Goal: Task Accomplishment & Management: Complete application form

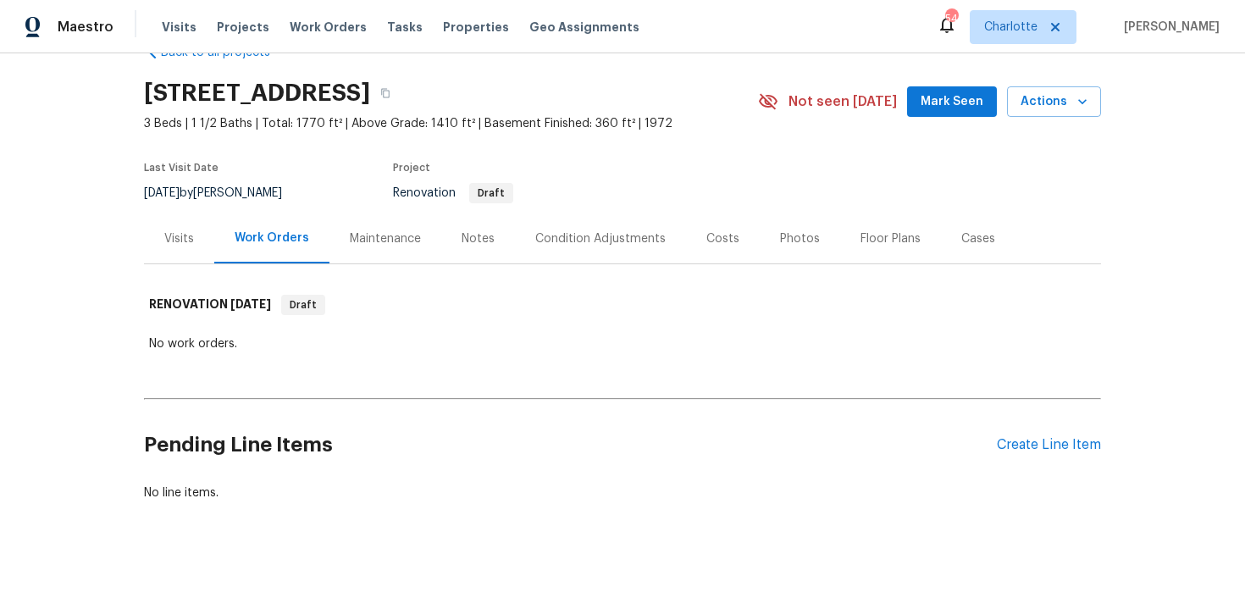
scroll to position [51, 0]
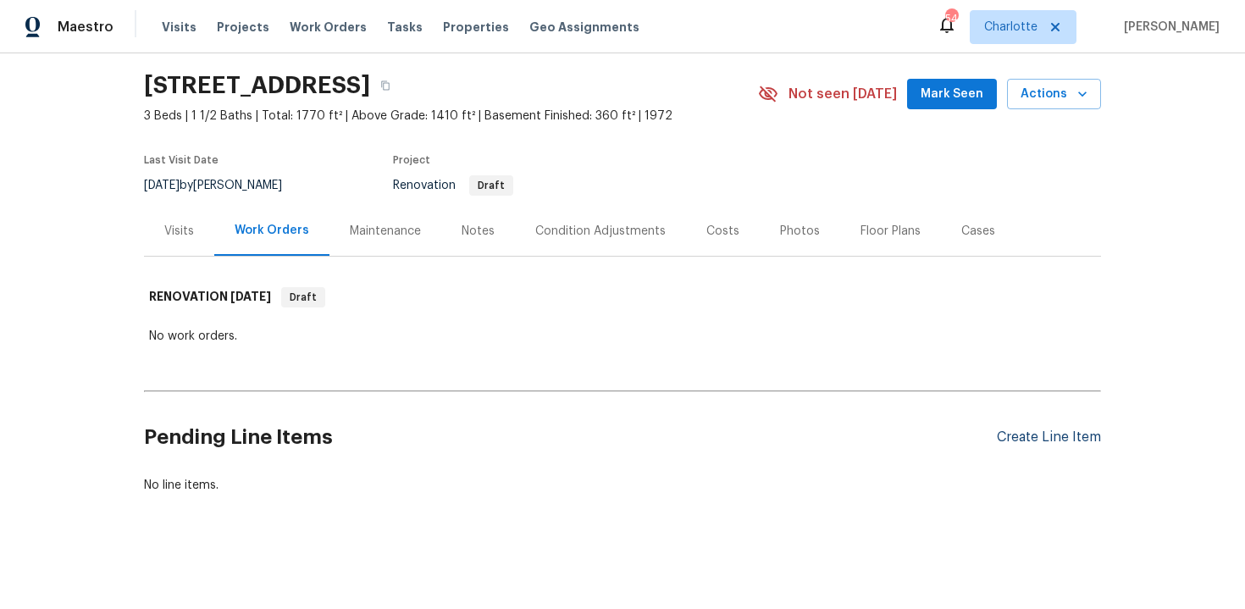
click at [1063, 439] on div "Create Line Item" at bounding box center [1049, 437] width 104 height 16
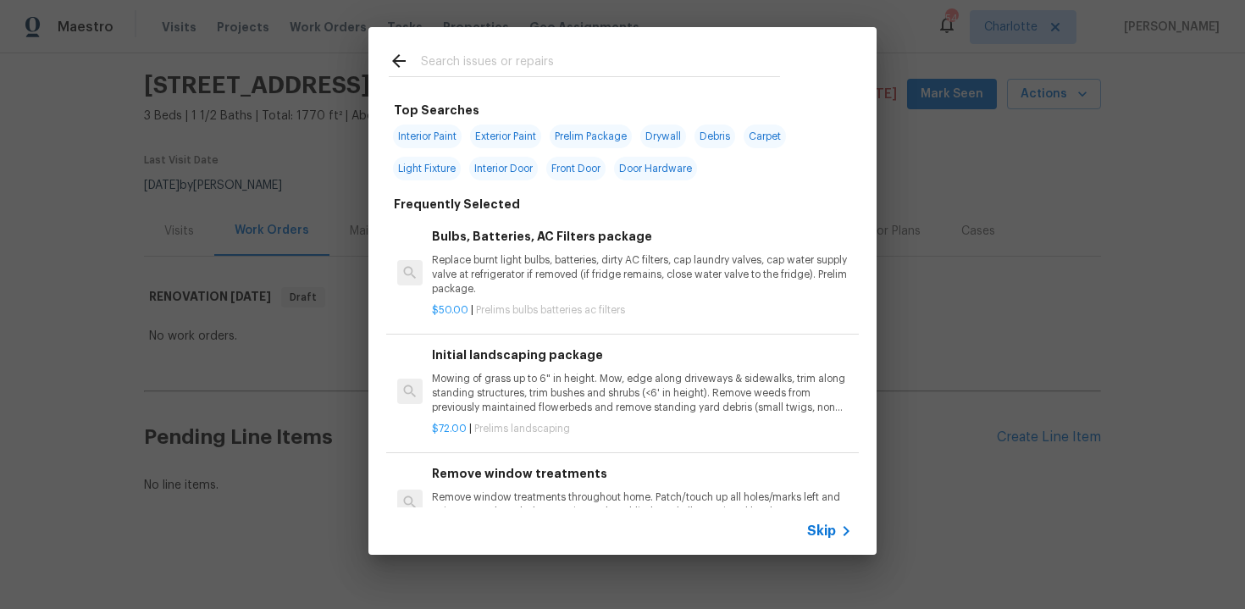
click at [822, 529] on span "Skip" at bounding box center [821, 531] width 29 height 17
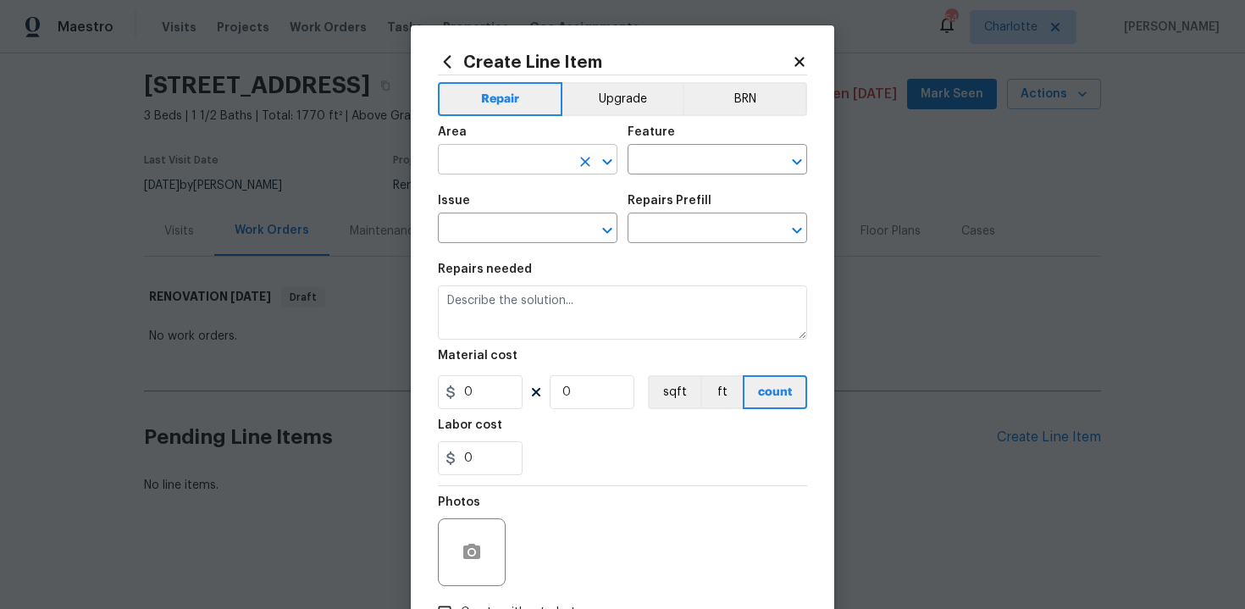
click at [515, 164] on input "text" at bounding box center [504, 161] width 132 height 26
click at [508, 239] on li "Interior Overall" at bounding box center [528, 227] width 180 height 28
type input "Interior Overall"
click at [691, 168] on input "text" at bounding box center [694, 161] width 132 height 26
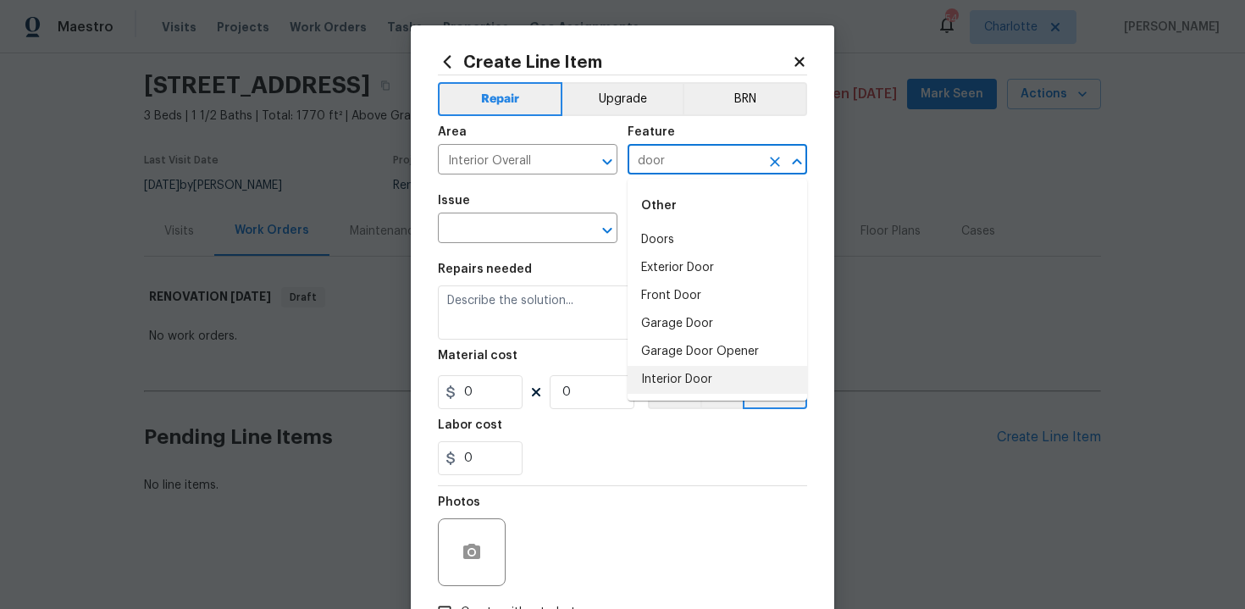
click at [675, 374] on li "Interior Door" at bounding box center [718, 380] width 180 height 28
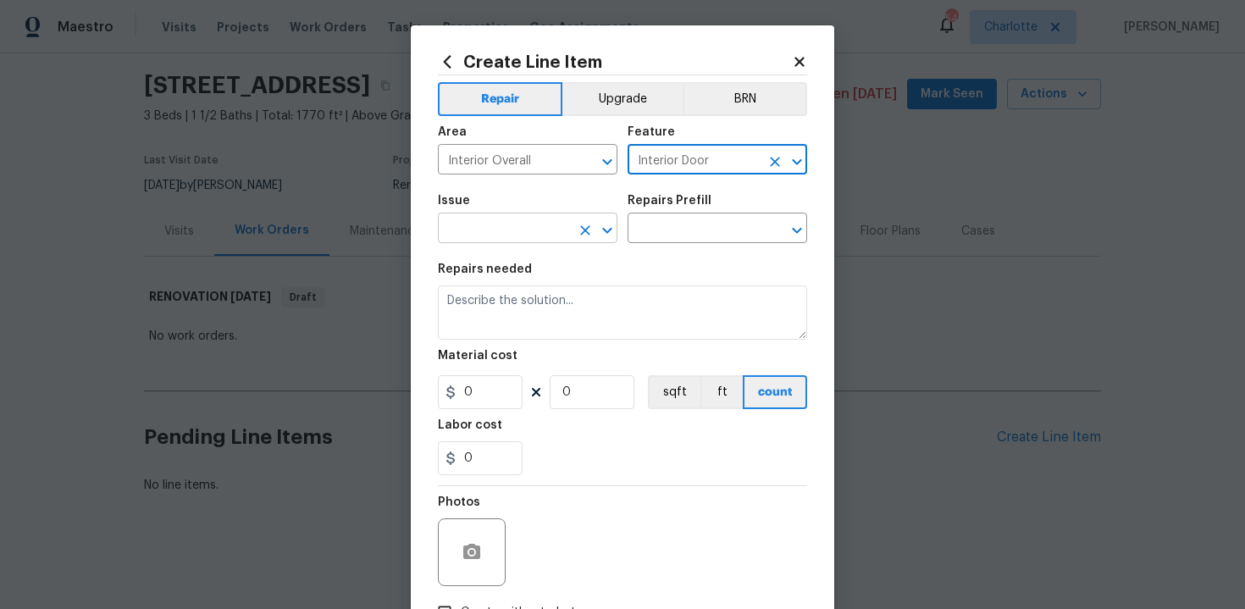
type input "Interior Door"
click at [502, 232] on input "text" at bounding box center [504, 230] width 132 height 26
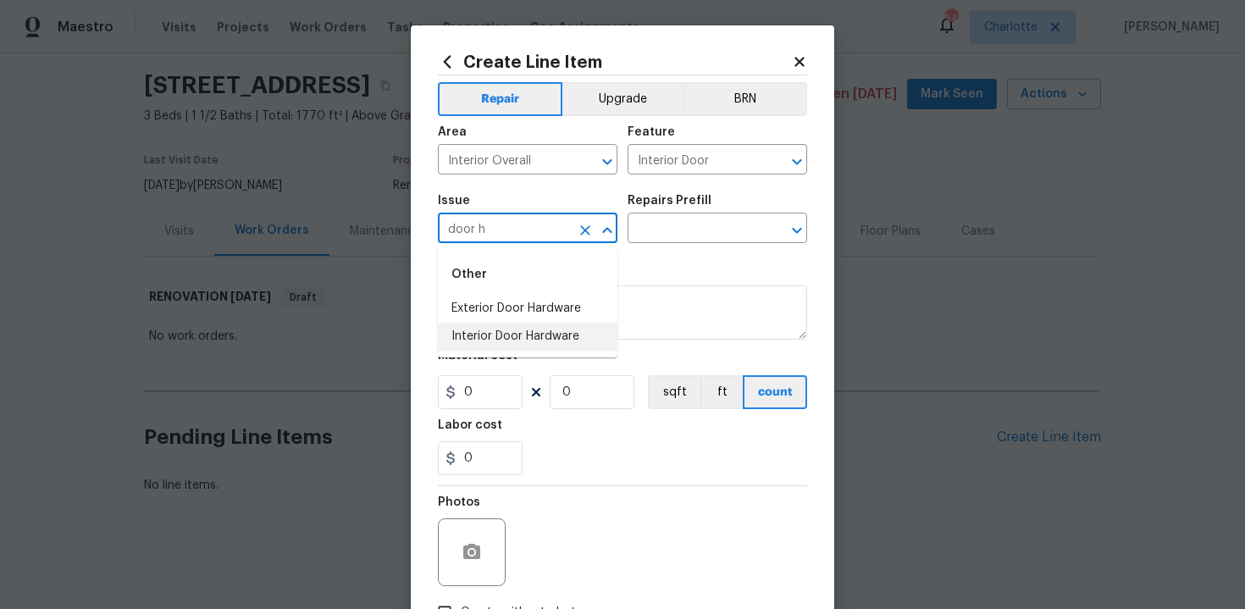
click at [506, 339] on li "Interior Door Hardware" at bounding box center [528, 337] width 180 height 28
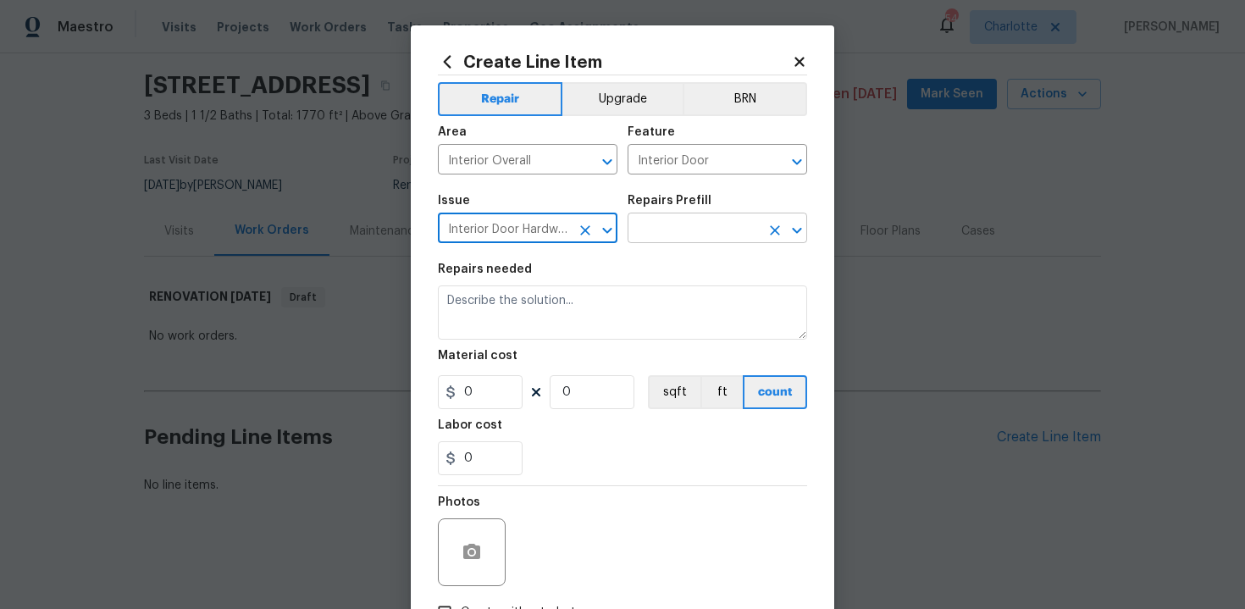
type input "Interior Door Hardware"
click at [673, 236] on input "text" at bounding box center [694, 230] width 132 height 26
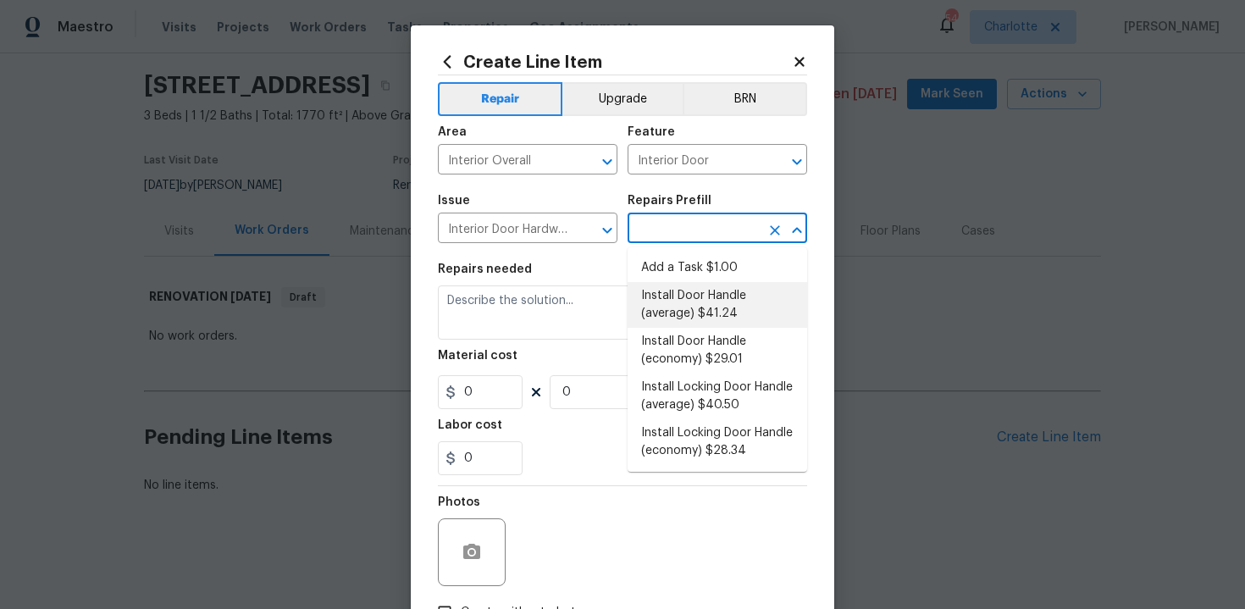
click at [683, 304] on li "Install Door Handle (average) $41.24" at bounding box center [718, 305] width 180 height 46
type input "Install Door Handle (average) $41.24"
type textarea "Remove the existing interior door handle (if present). Install a new (average) …"
type input "41.24"
type input "1"
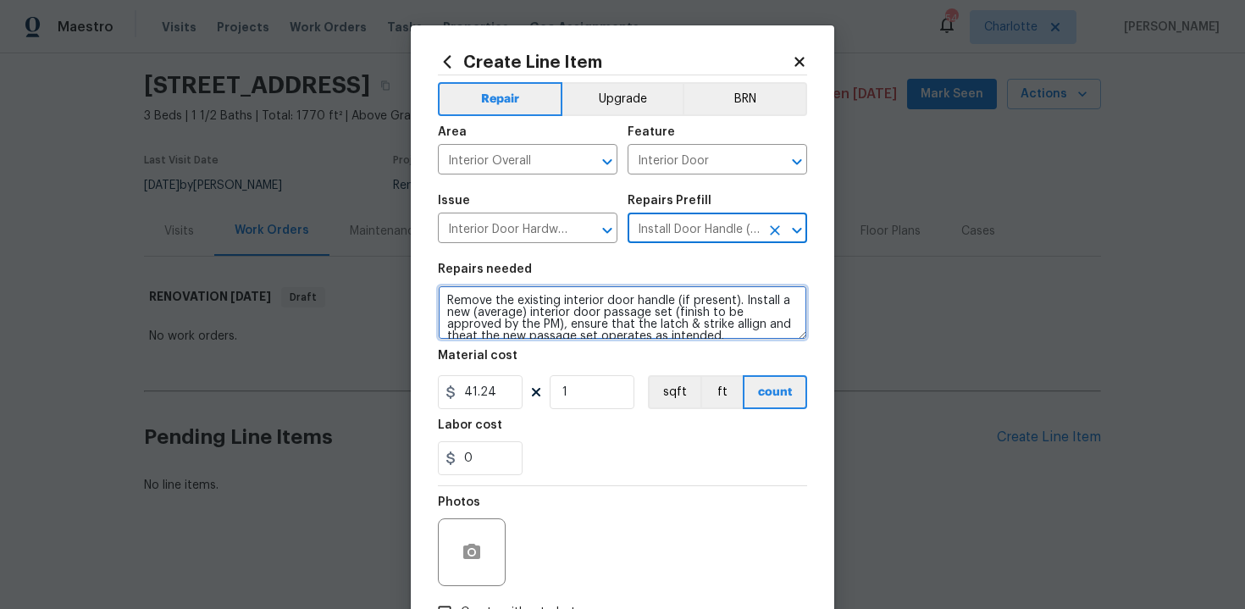
click at [441, 301] on textarea "Remove the existing interior door handle (if present). Install a new (average) …" at bounding box center [622, 312] width 369 height 54
type textarea "#sala - Remove the existing interior door handle (if present). Install a new (a…"
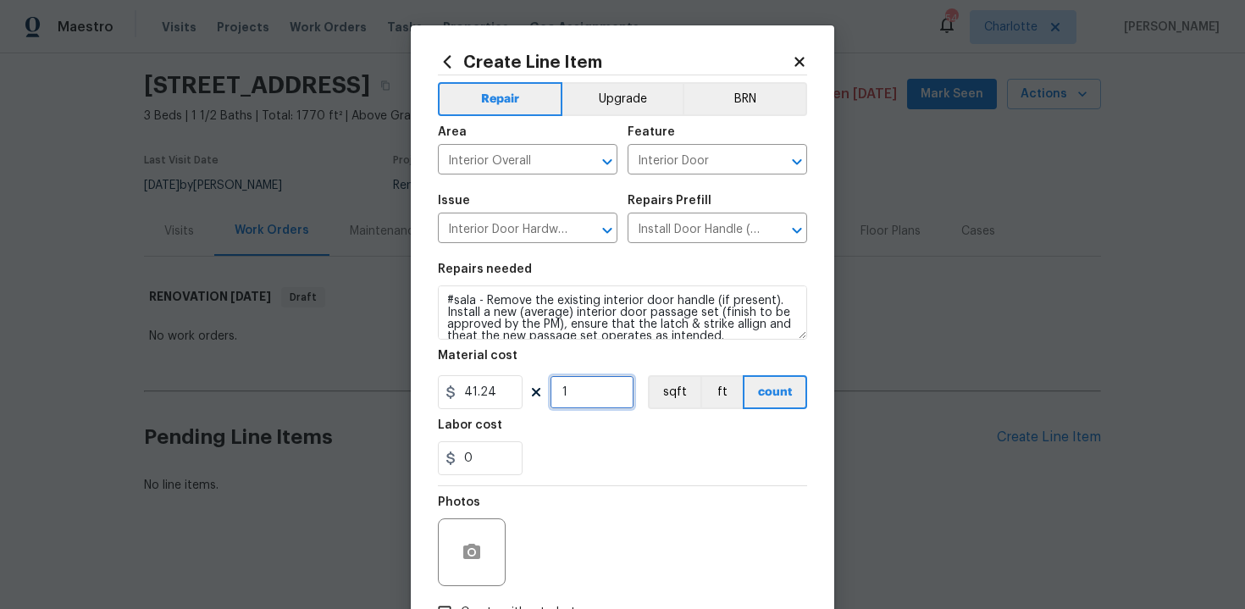
click at [602, 408] on input "1" at bounding box center [592, 392] width 85 height 34
type input "15"
click at [623, 471] on div "0" at bounding box center [622, 458] width 369 height 34
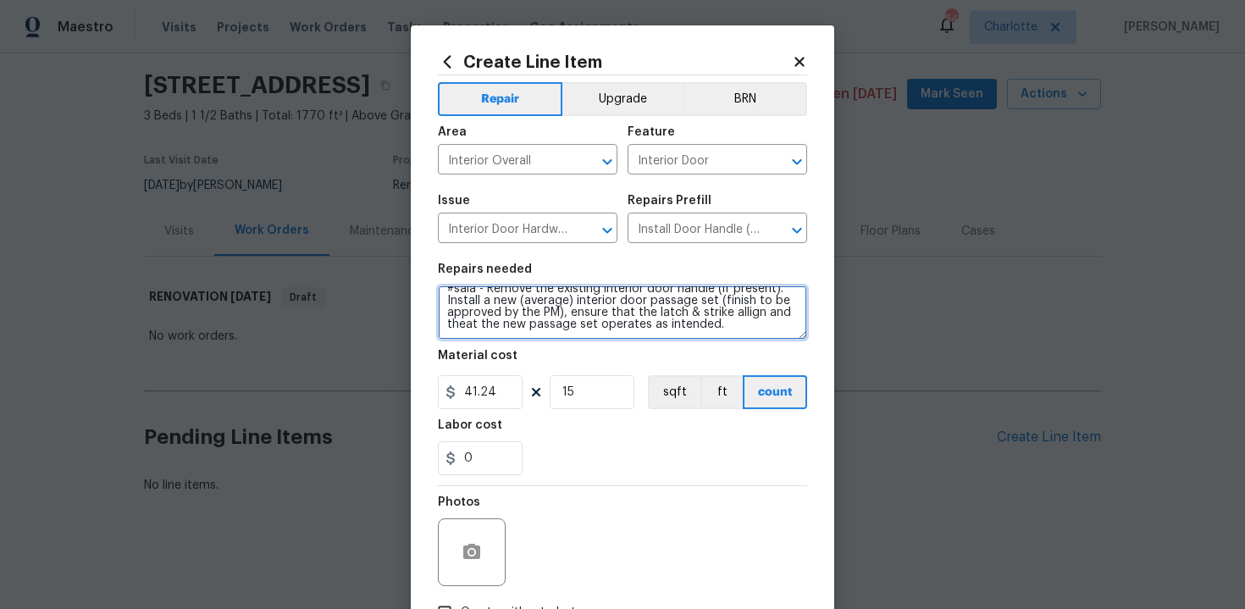
click at [743, 319] on textarea "#sala - Remove the existing interior door handle (if present). Install a new (a…" at bounding box center [622, 312] width 369 height 54
click at [742, 327] on textarea "#sala - Remove the existing interior door handle (if present). Install a new (a…" at bounding box center [622, 312] width 369 height 54
type textarea "#sala - Remove the existing interior door handle (if present). Install a new (a…"
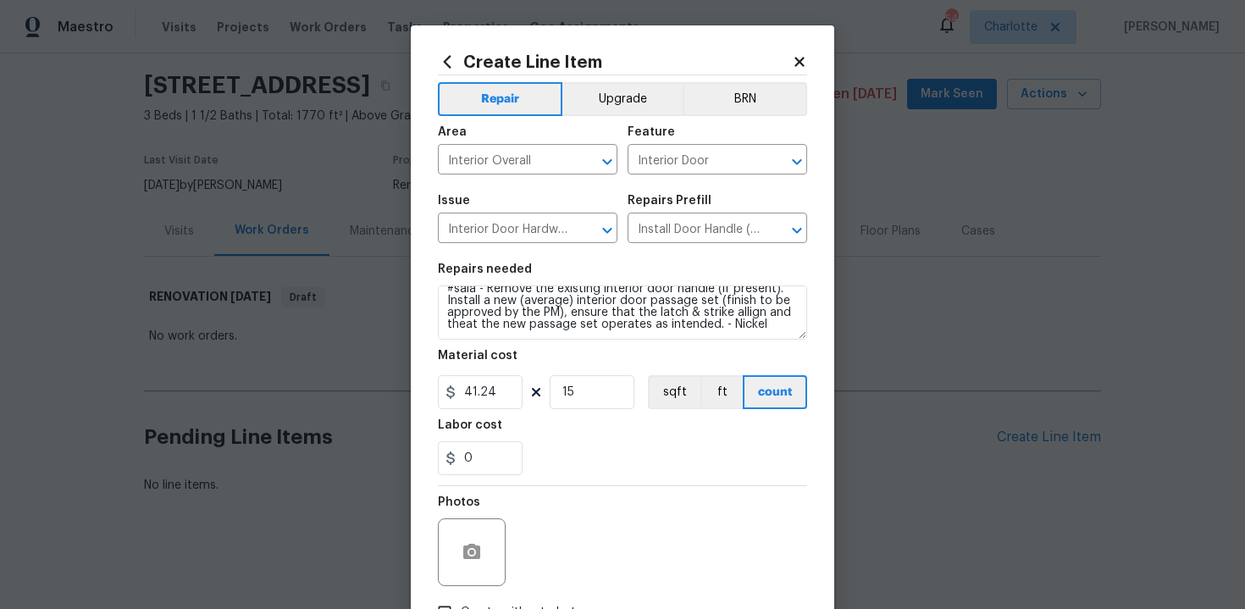
click at [651, 461] on div "0" at bounding box center [622, 458] width 369 height 34
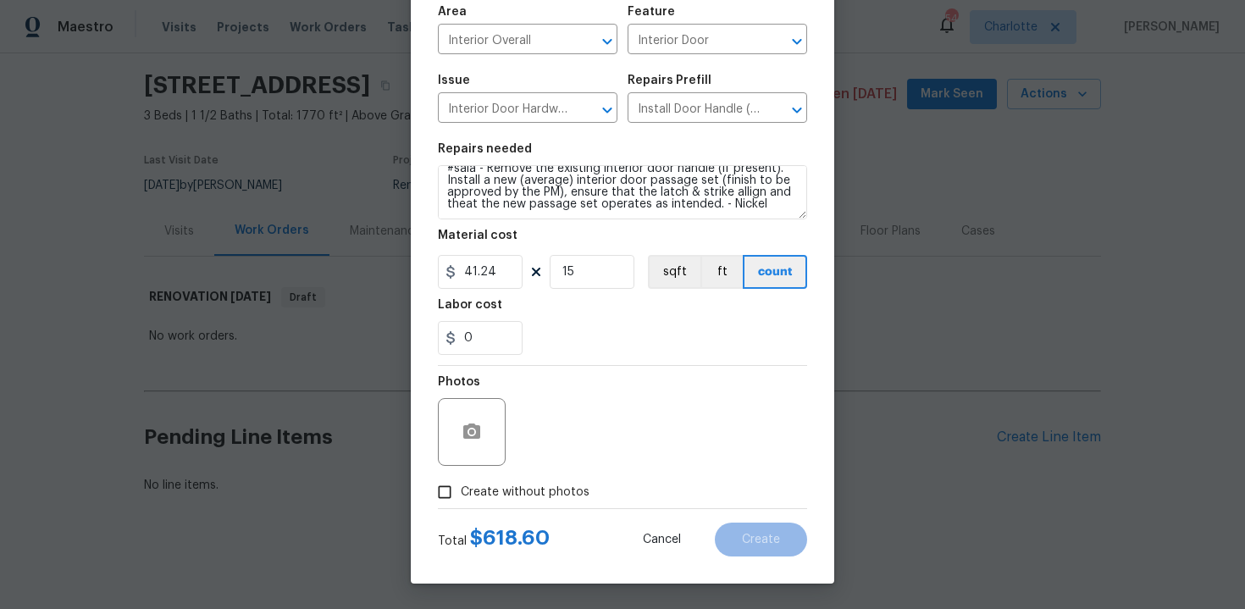
click at [514, 493] on span "Create without photos" at bounding box center [525, 493] width 129 height 18
click at [461, 493] on input "Create without photos" at bounding box center [445, 492] width 32 height 32
checkbox input "true"
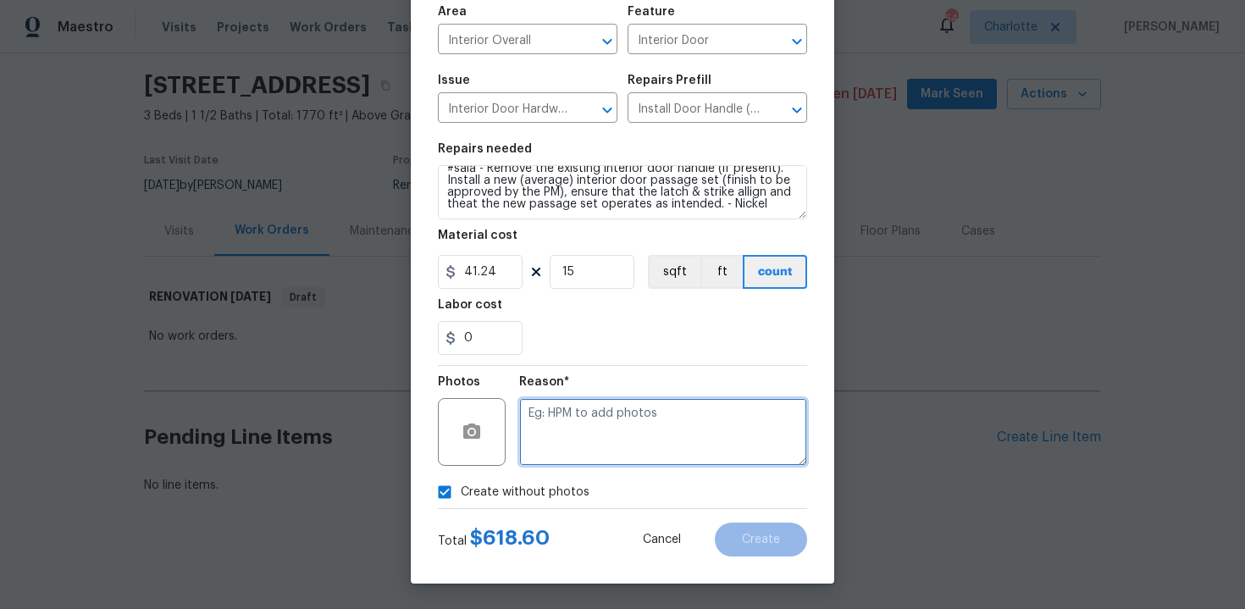
click at [578, 454] on textarea at bounding box center [663, 432] width 288 height 68
type textarea "n/a"
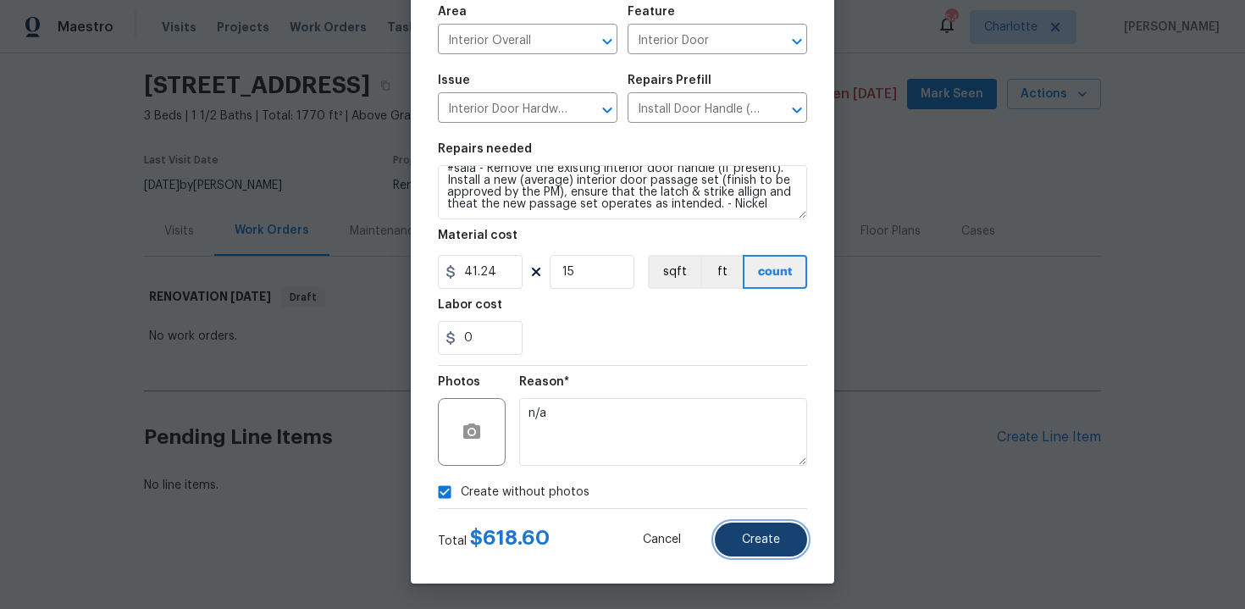
click at [744, 532] on button "Create" at bounding box center [761, 540] width 92 height 34
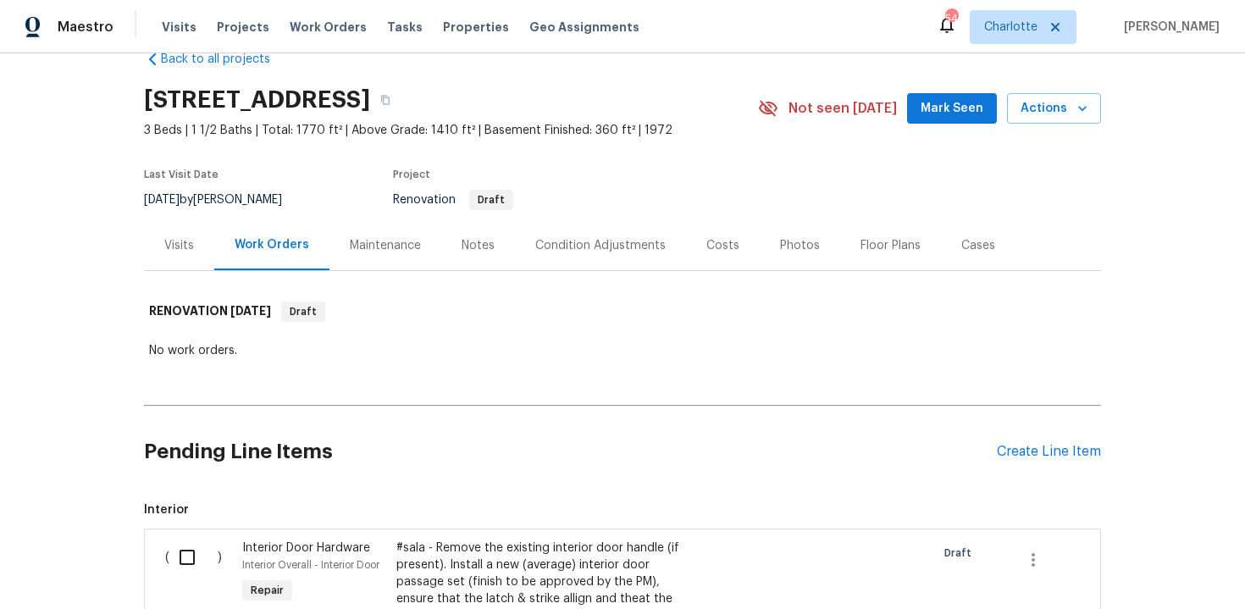
scroll to position [34, 0]
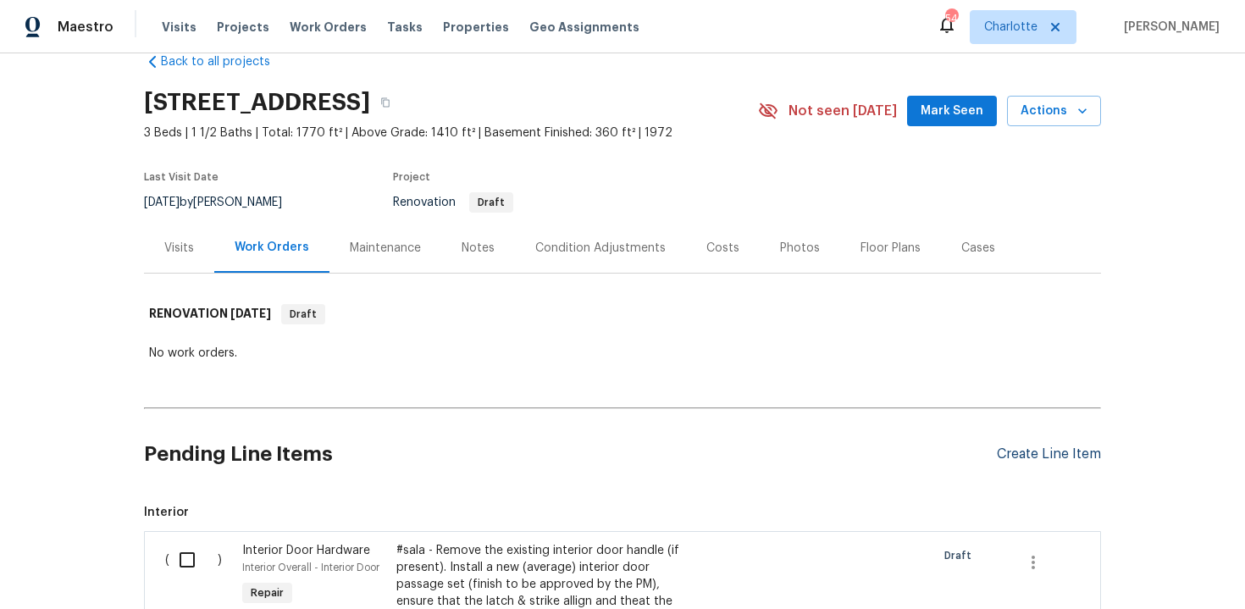
click at [1060, 454] on div "Create Line Item" at bounding box center [1049, 454] width 104 height 16
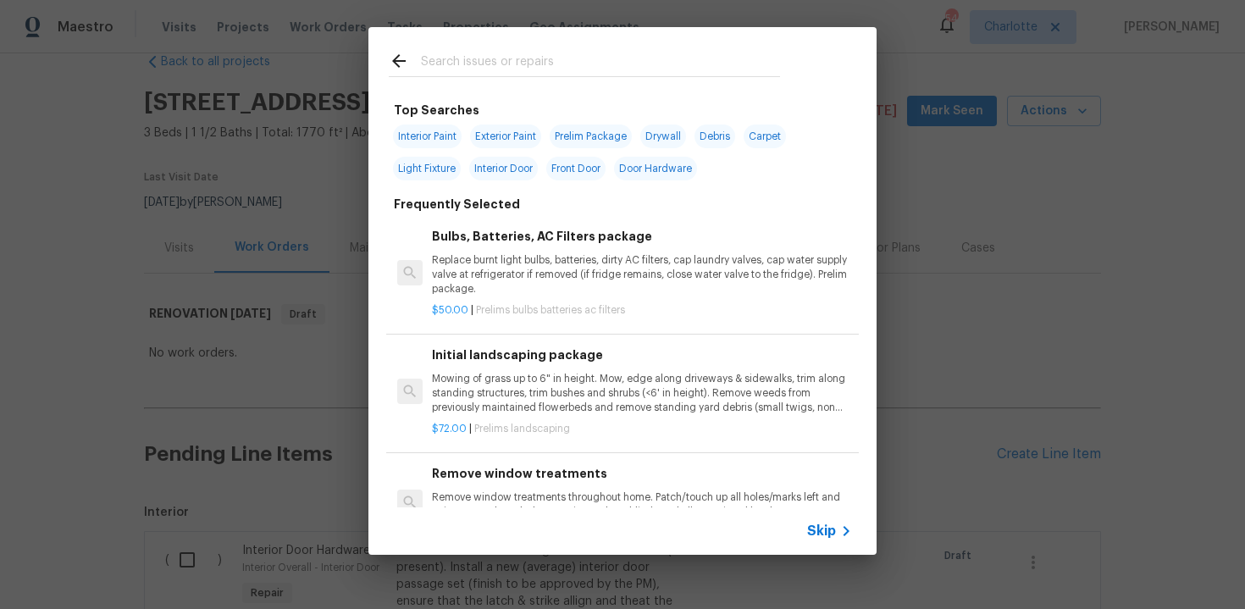
click at [827, 524] on span "Skip" at bounding box center [821, 531] width 29 height 17
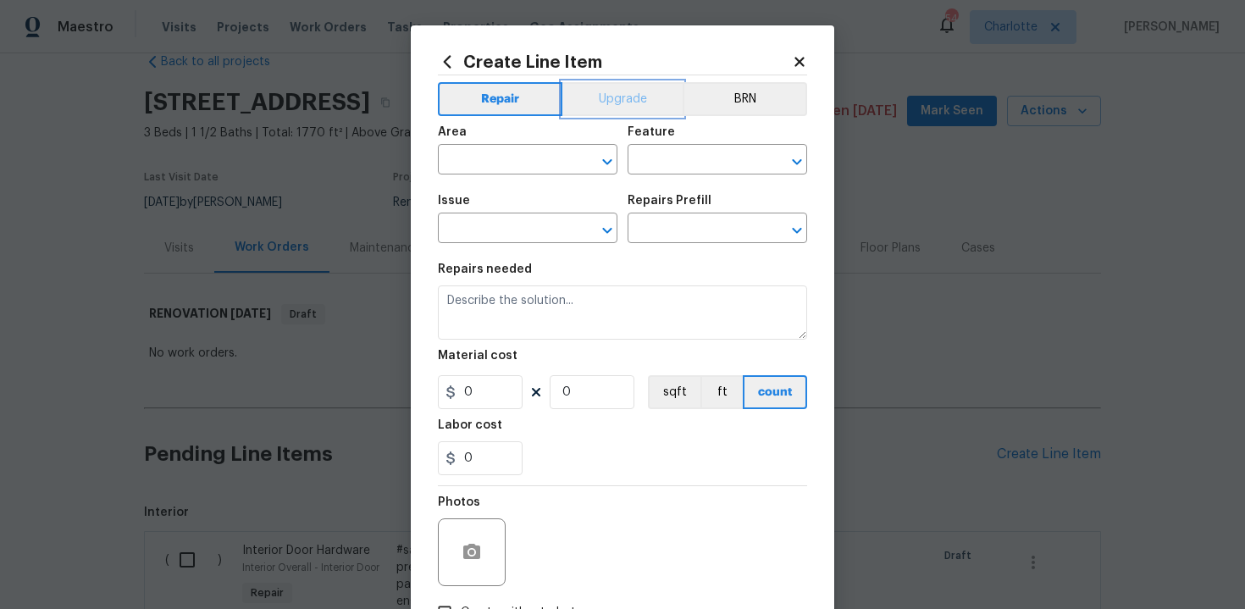
click at [611, 97] on button "Upgrade" at bounding box center [622, 99] width 121 height 34
click at [525, 161] on input "text" at bounding box center [504, 161] width 132 height 26
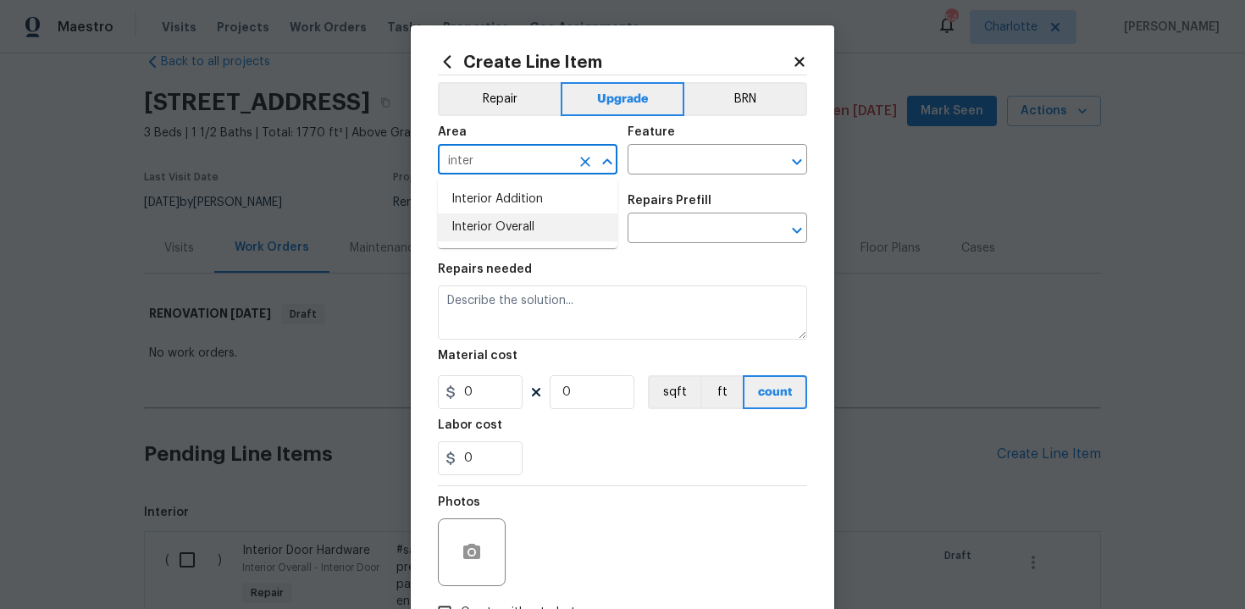
click at [537, 224] on li "Interior Overall" at bounding box center [528, 227] width 180 height 28
type input "Interior Overall"
click at [666, 175] on input "text" at bounding box center [694, 161] width 132 height 26
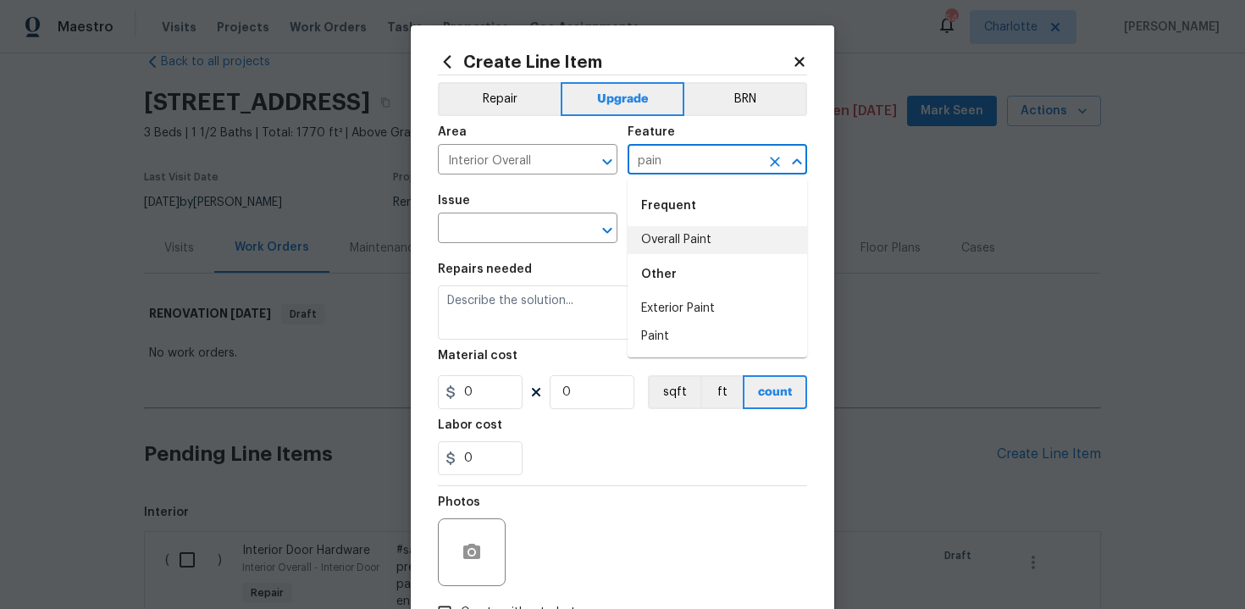
click at [689, 235] on li "Overall Paint" at bounding box center [718, 240] width 180 height 28
type input "Overall Paint"
click at [515, 232] on input "text" at bounding box center [504, 230] width 132 height 26
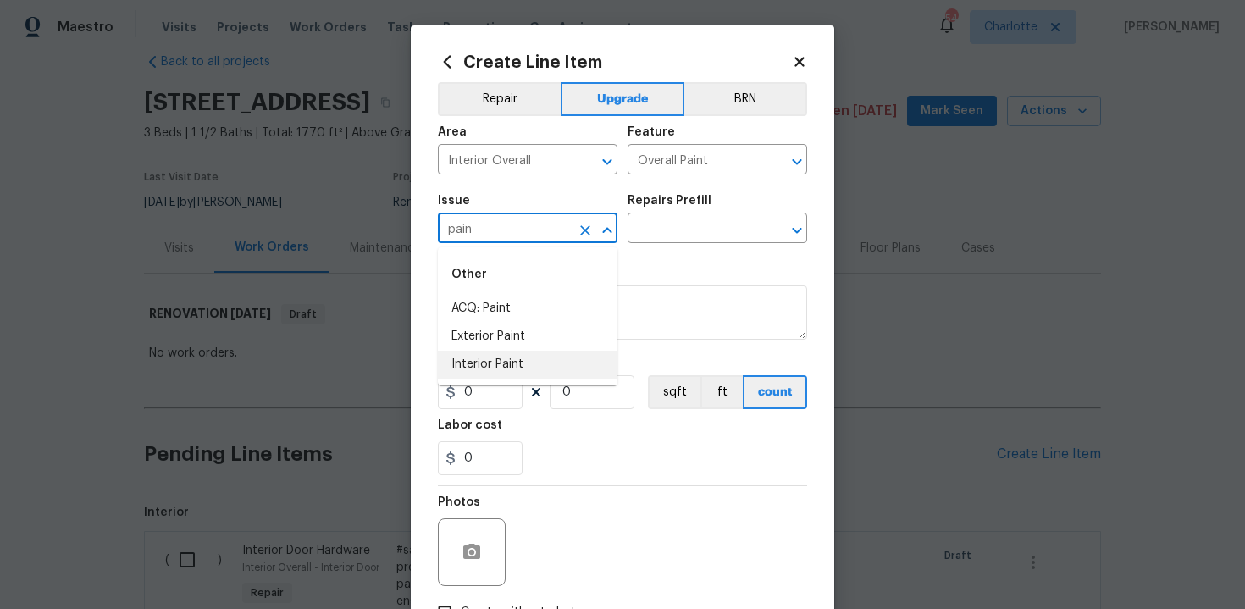
click at [517, 362] on li "Interior Paint" at bounding box center [528, 365] width 180 height 28
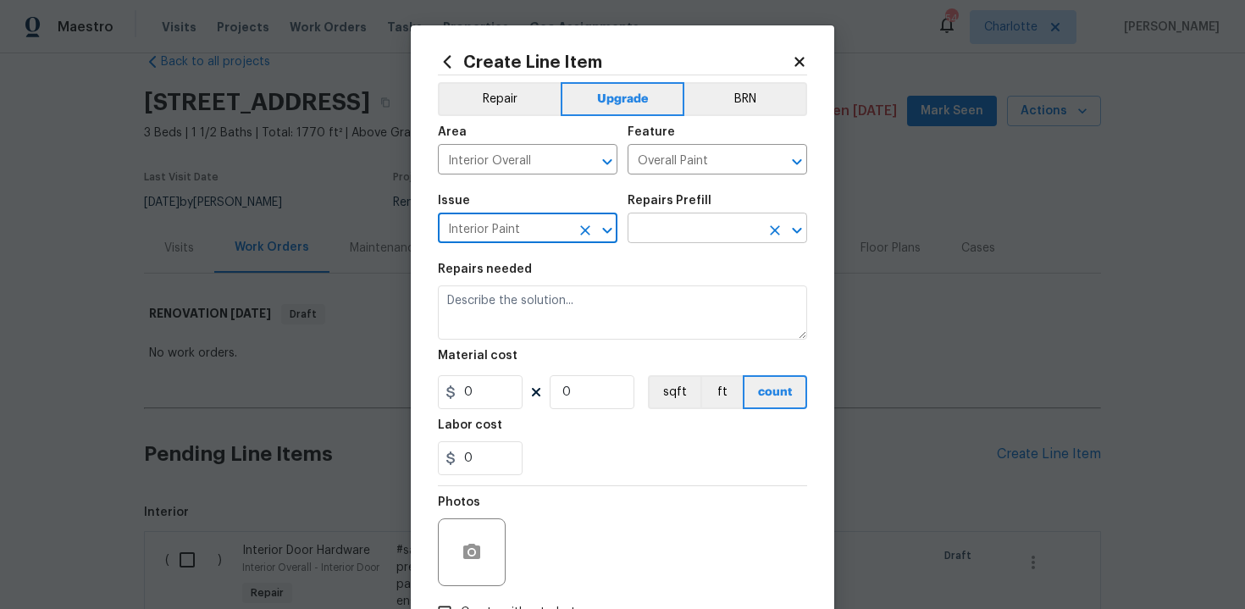
type input "Interior Paint"
click at [676, 233] on input "text" at bounding box center [694, 230] width 132 height 26
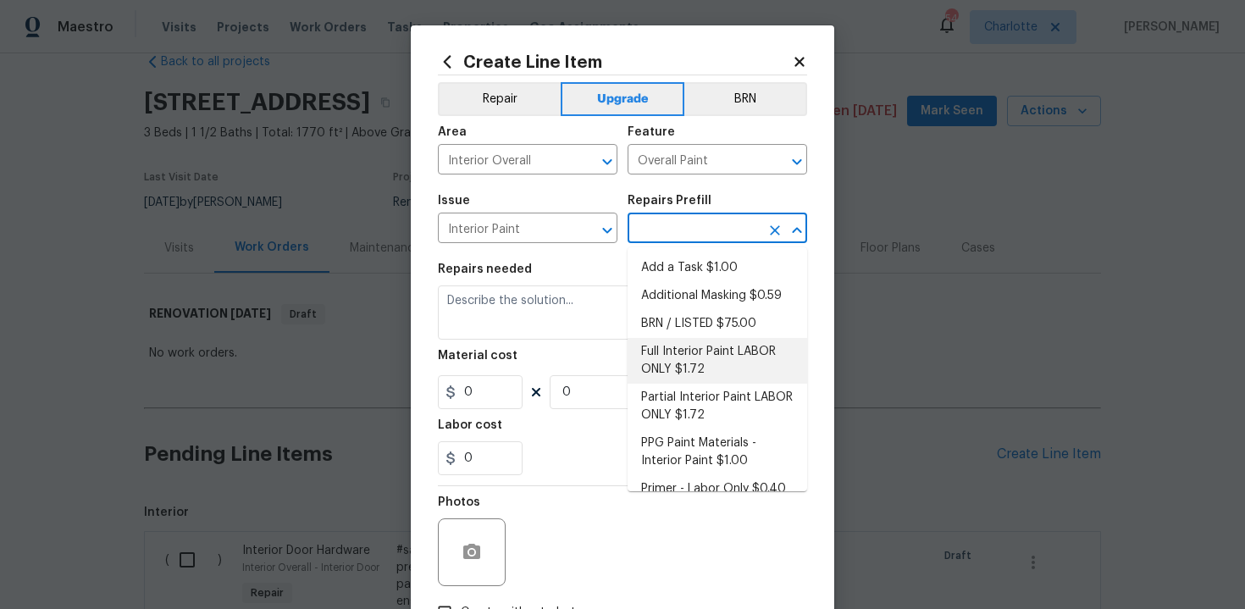
click at [704, 363] on li "Full Interior Paint LABOR ONLY $1.72" at bounding box center [718, 361] width 180 height 46
type input "Full Interior Paint LABOR ONLY $1.72"
type textarea "Full Interior paint - (walls, ceilings, trim, and doors) - PAINT PROVIDED BY OP…"
type input "1.72"
type input "1"
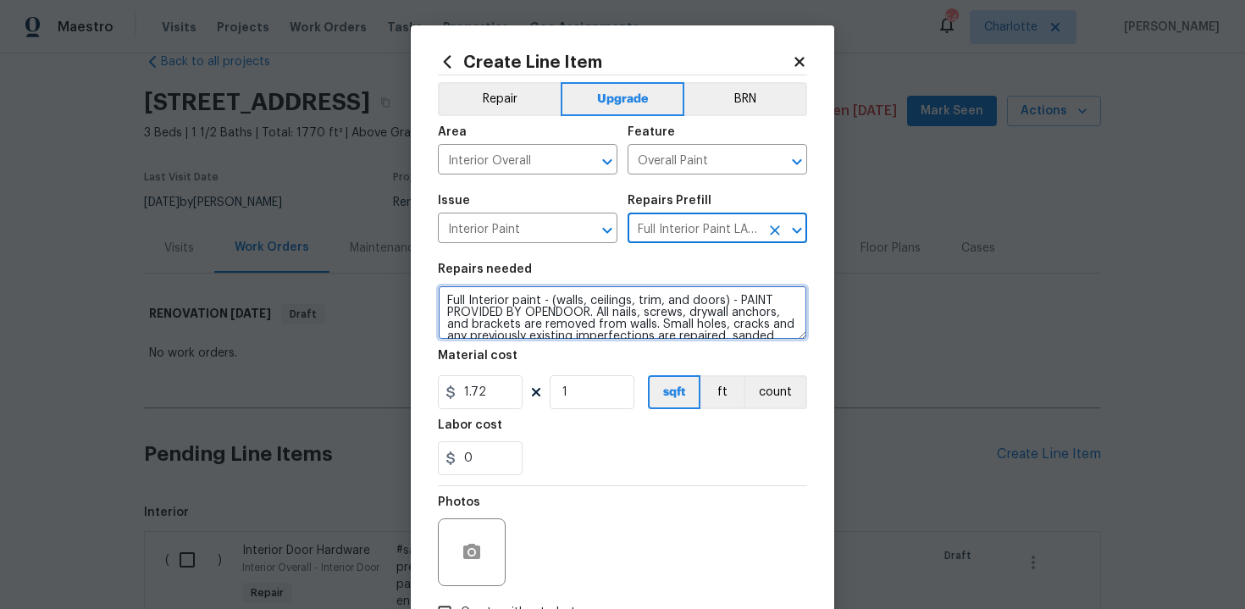
click at [443, 300] on textarea "Full Interior paint - (walls, ceilings, trim, and doors) - PAINT PROVIDED BY OP…" at bounding box center [622, 312] width 369 height 54
type textarea "#sala - Full Interior paint - (walls, ceilings, trim, and doors) - PAINT PROVID…"
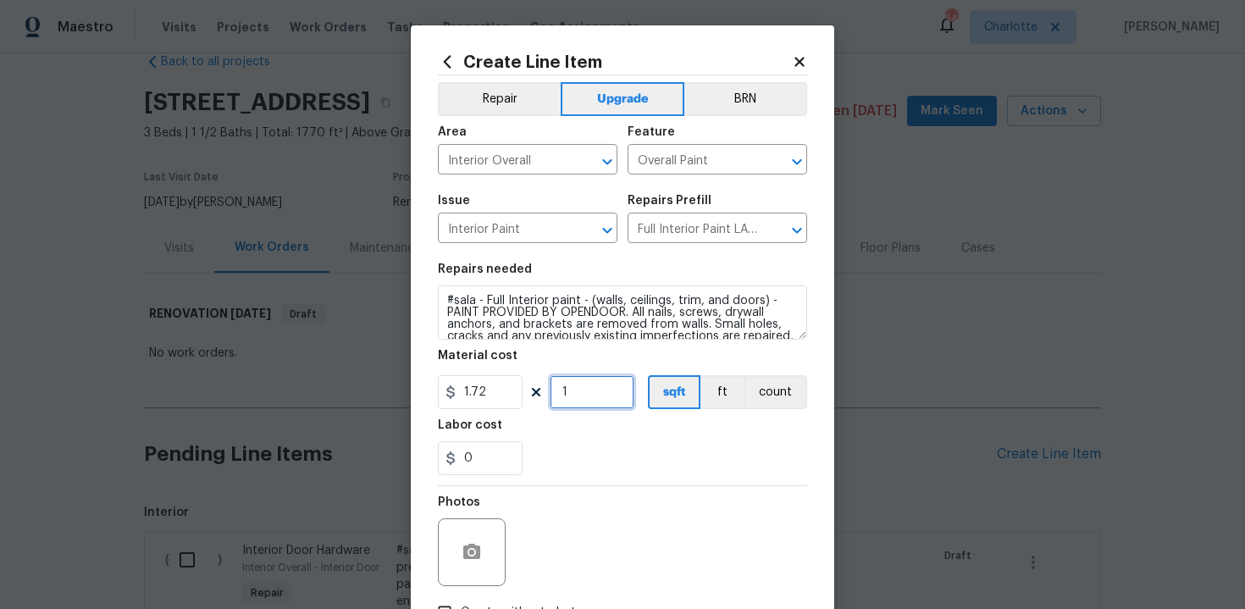
click at [594, 397] on input "1" at bounding box center [592, 392] width 85 height 34
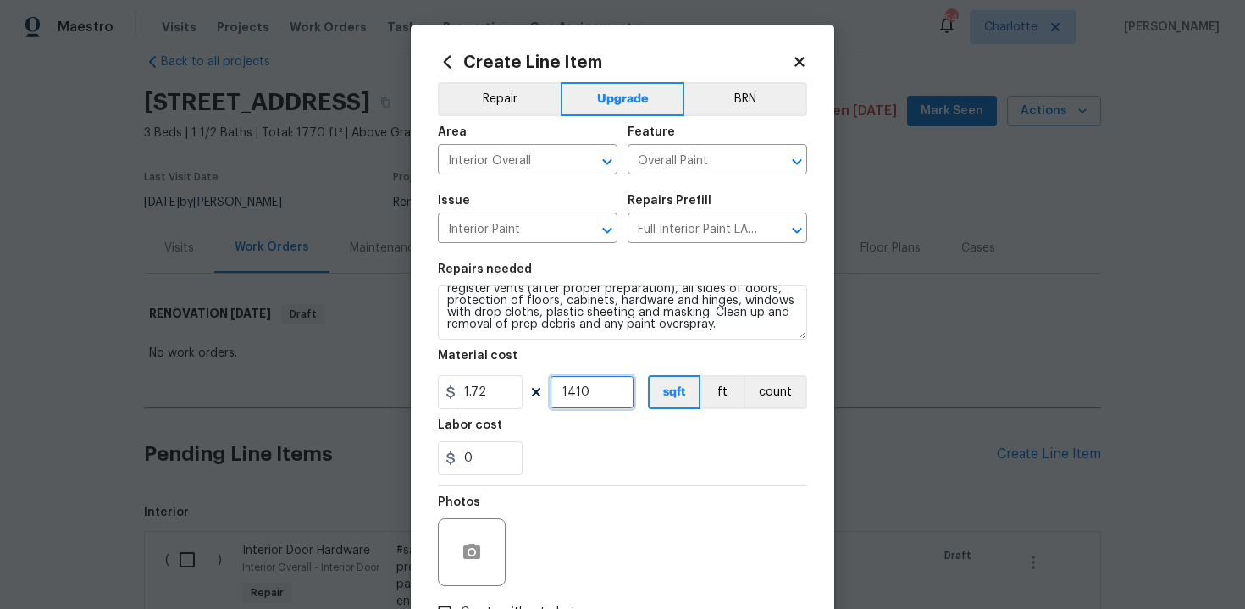
type input "1410"
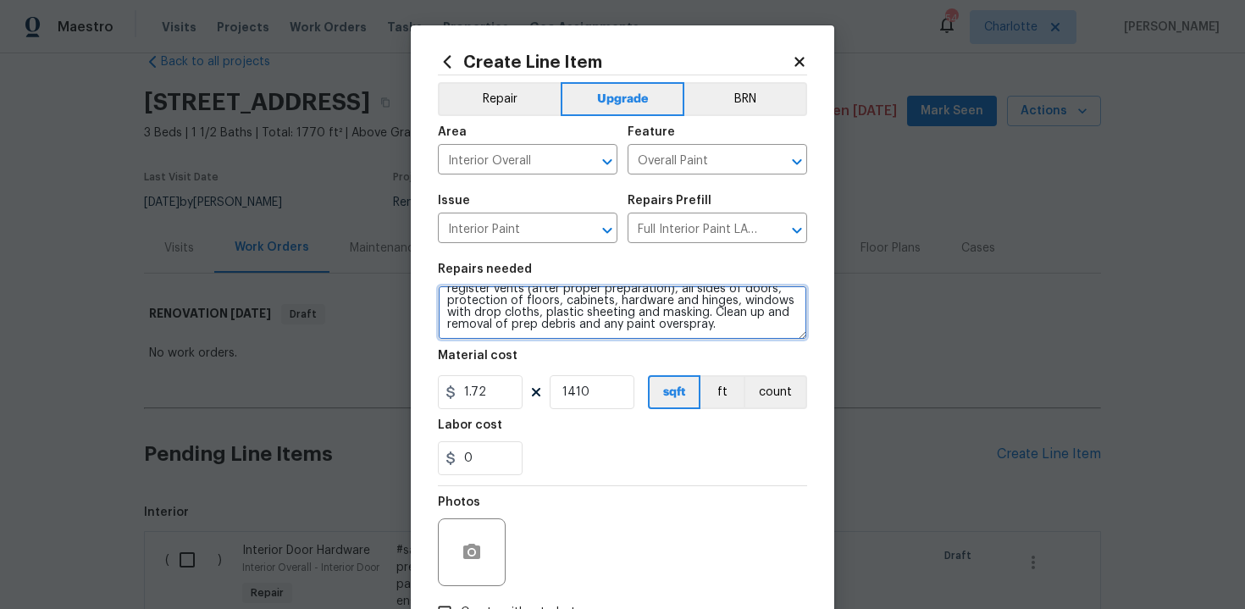
click at [722, 326] on textarea "#sala - Full Interior paint - (walls, ceilings, trim, and doors) - PAINT PROVID…" at bounding box center [622, 312] width 369 height 54
paste textarea "Neutral tones, includes doors/trim"
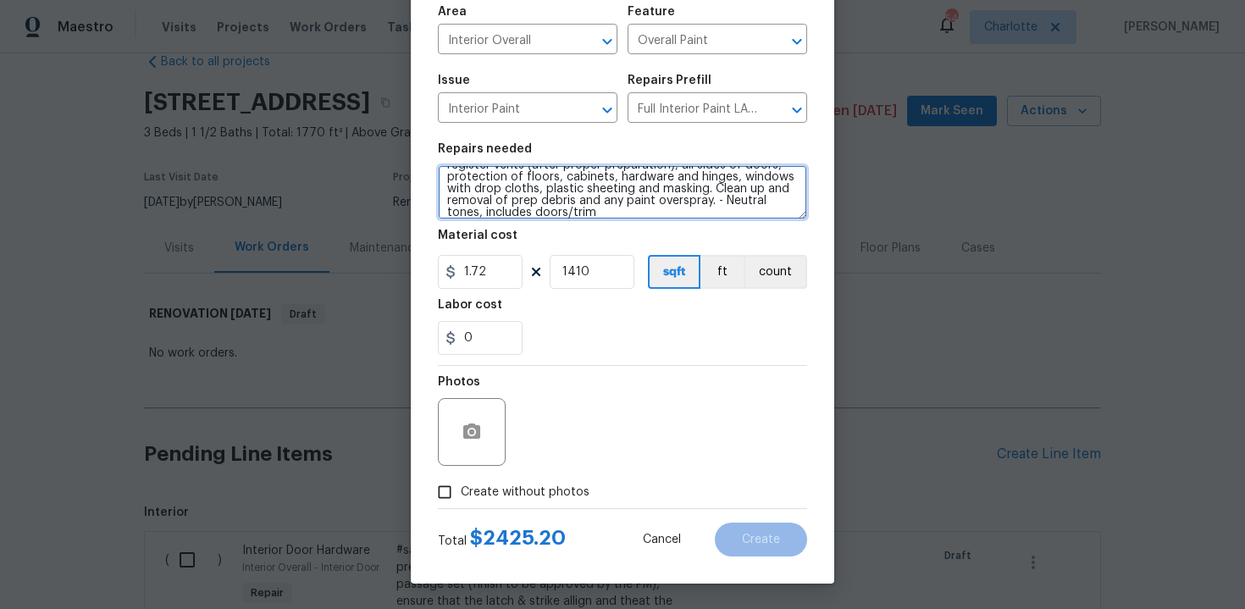
type textarea "#sala - Full Interior paint - (walls, ceilings, trim, and doors) - PAINT PROVID…"
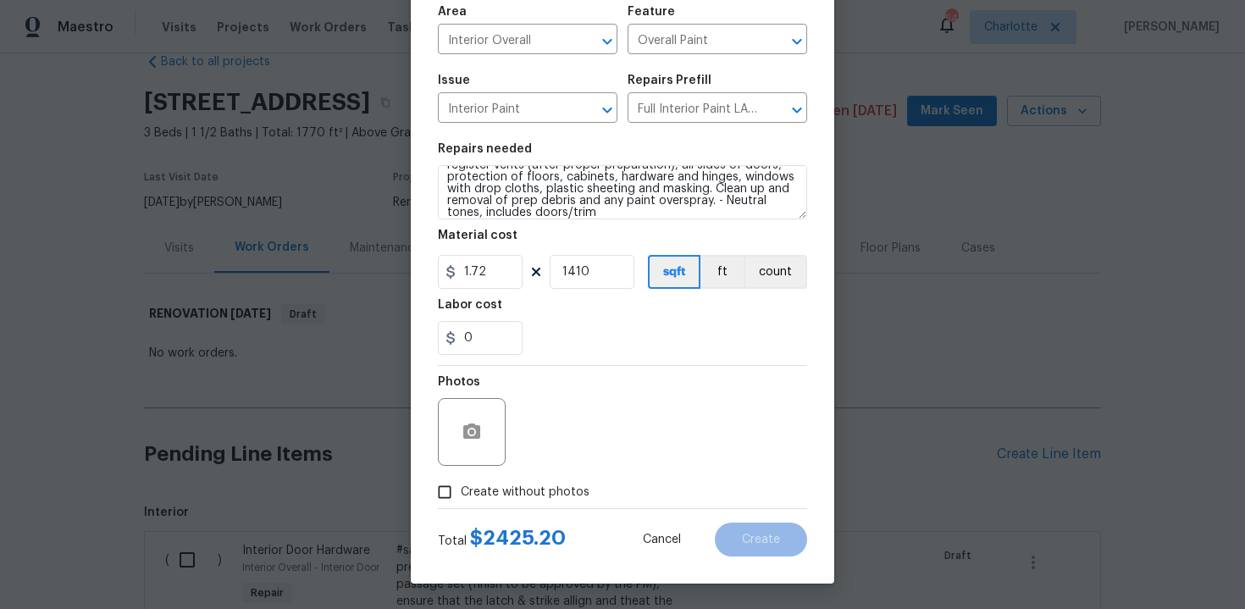
click at [488, 494] on span "Create without photos" at bounding box center [525, 493] width 129 height 18
click at [461, 494] on input "Create without photos" at bounding box center [445, 492] width 32 height 32
checkbox input "true"
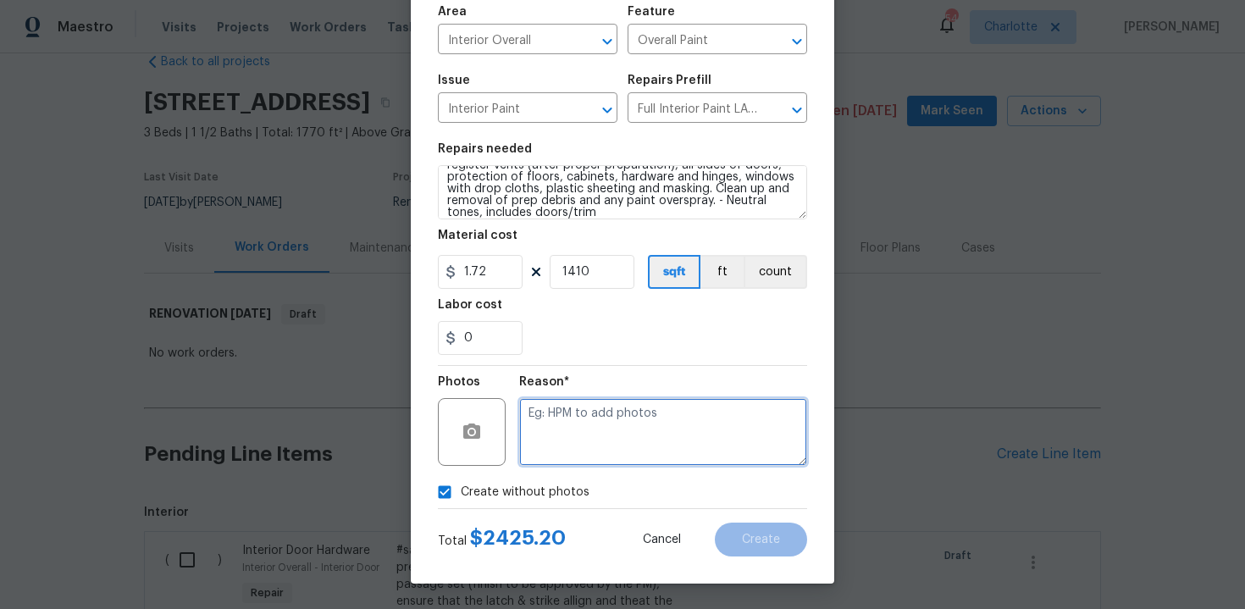
click at [593, 440] on textarea at bounding box center [663, 432] width 288 height 68
type textarea "n/a"
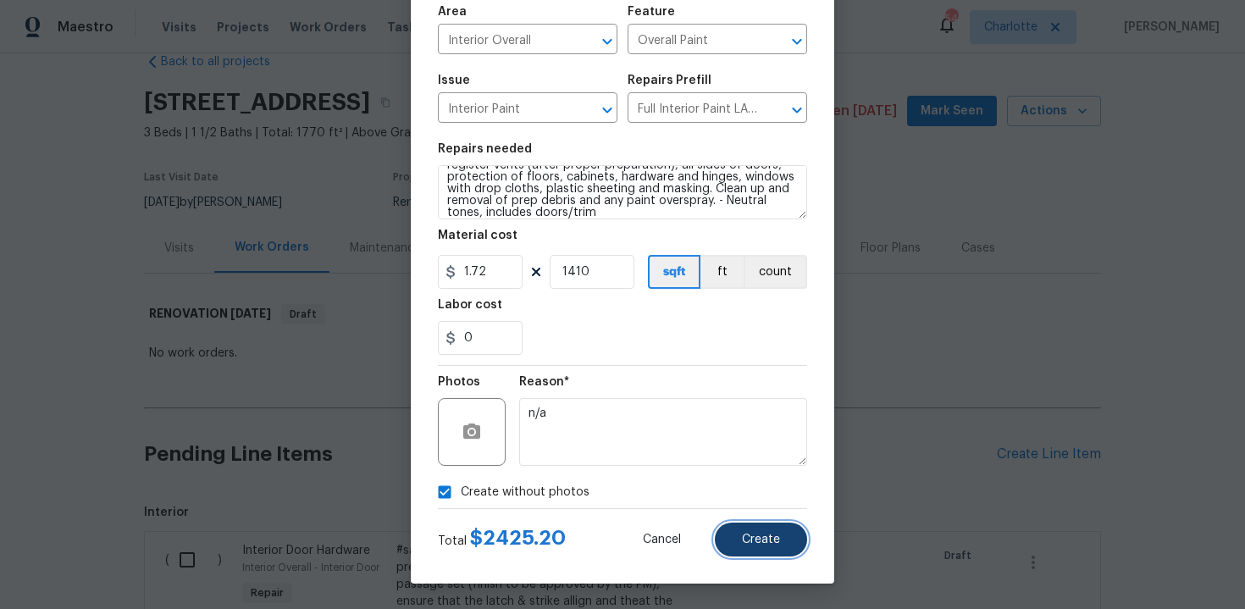
click at [758, 535] on span "Create" at bounding box center [761, 540] width 38 height 13
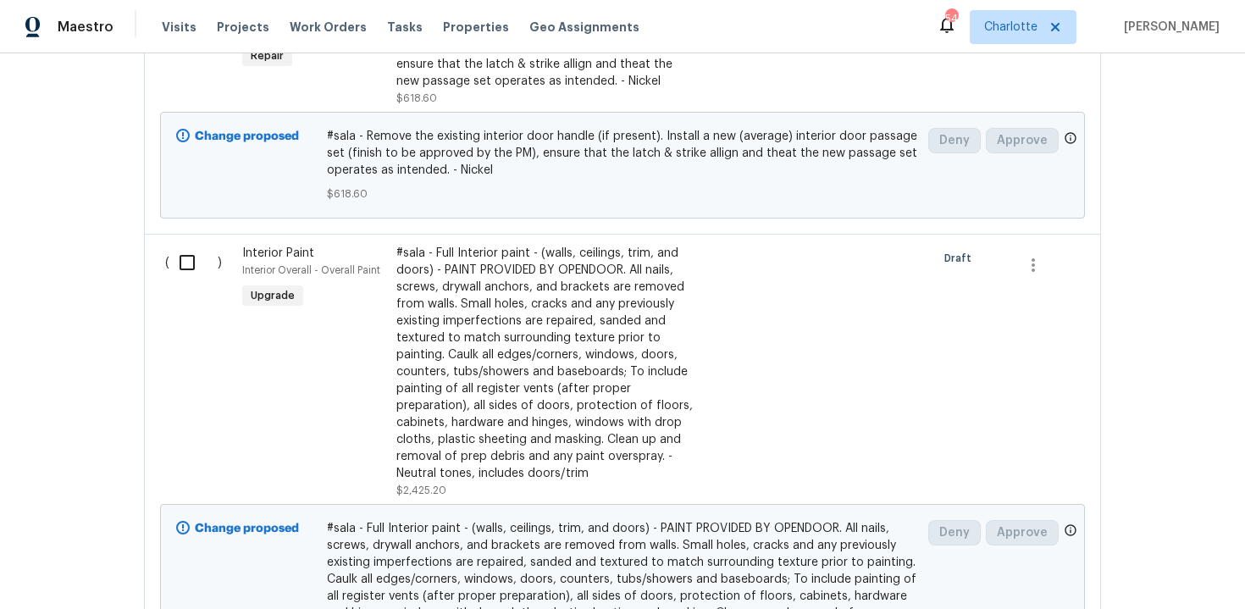
scroll to position [572, 0]
